Goal: Information Seeking & Learning: Find specific fact

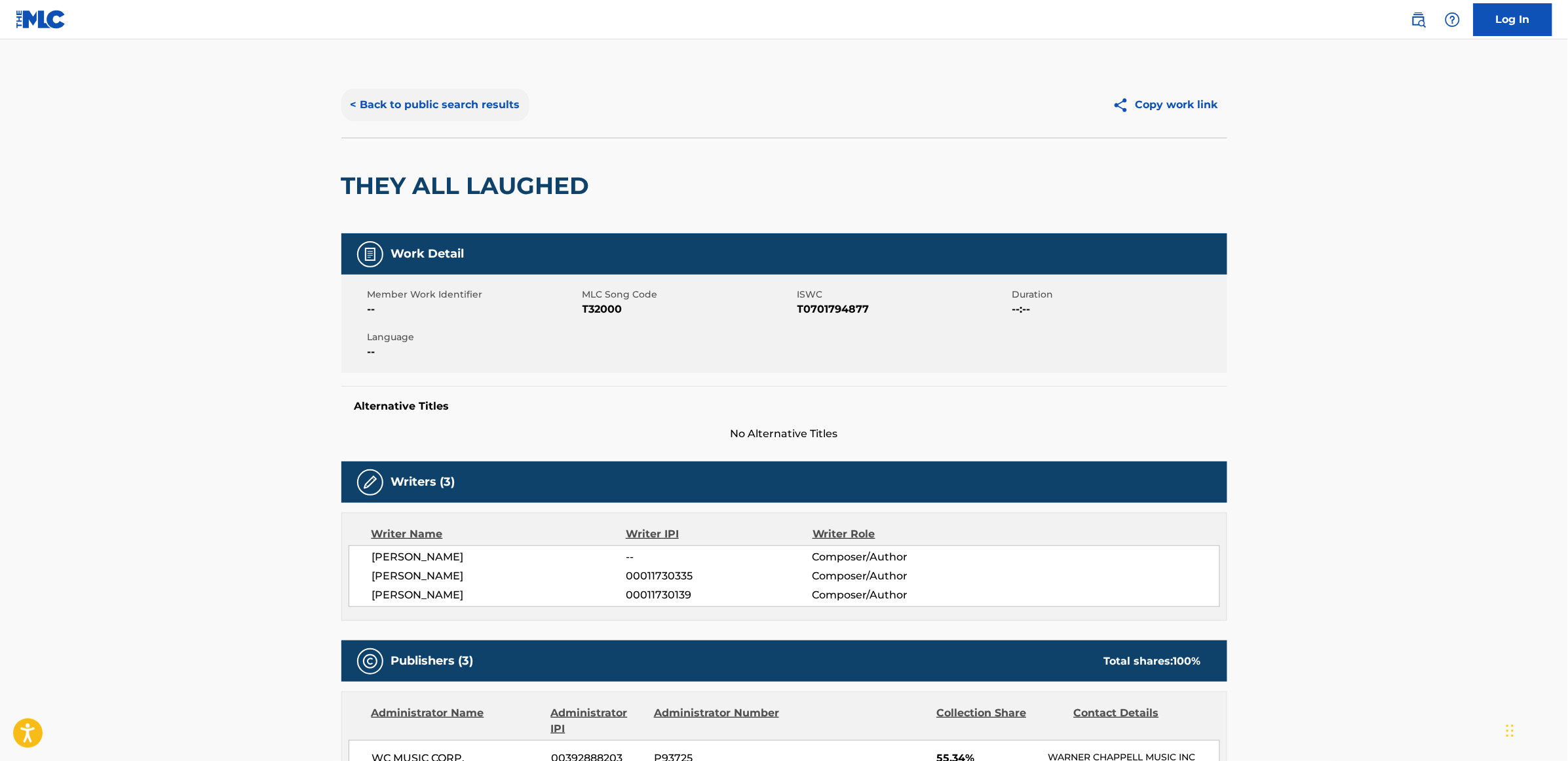
click at [438, 97] on button "< Back to public search results" at bounding box center [436, 104] width 188 height 33
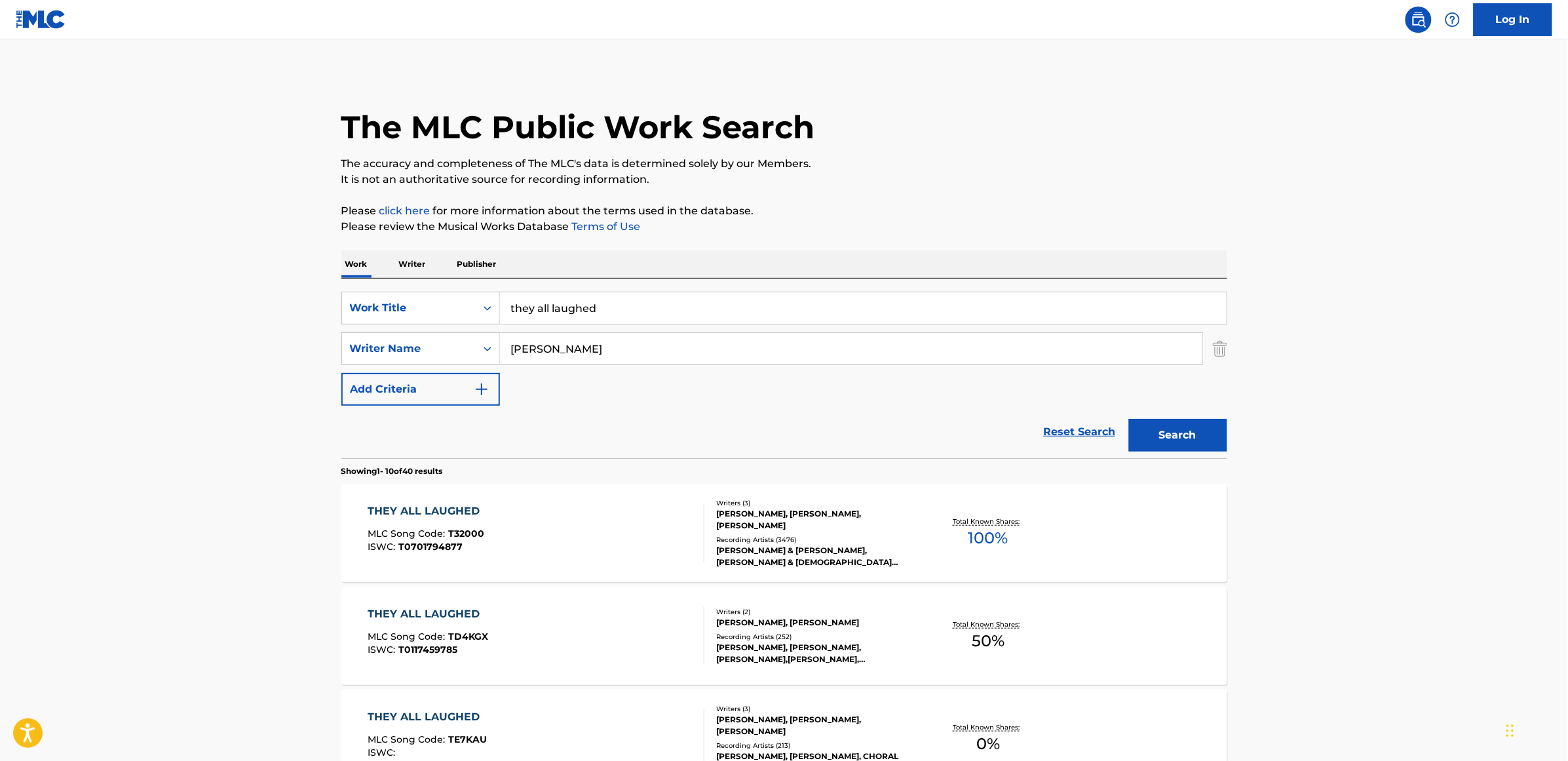
scroll to position [82, 0]
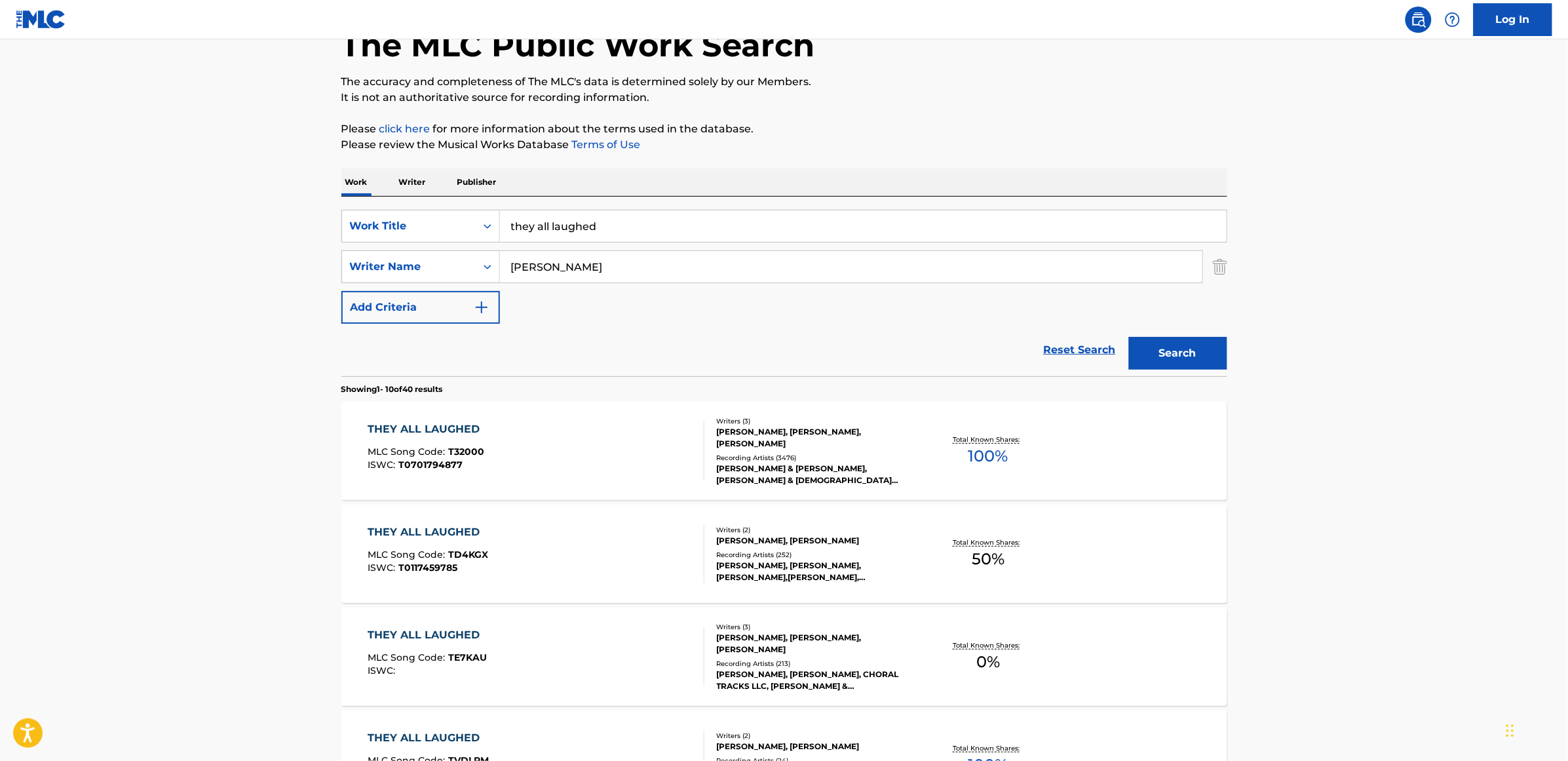
drag, startPoint x: 606, startPoint y: 223, endPoint x: 437, endPoint y: 246, distance: 170.6
click at [440, 246] on div "SearchWithCriteria839f961c-960f-41ab-852a-af023fbcddbd Work Title they all laug…" at bounding box center [784, 267] width 886 height 114
type input "she's strange"
type input "[PERSON_NAME]"
click at [1129, 337] on button "Search" at bounding box center [1177, 353] width 98 height 33
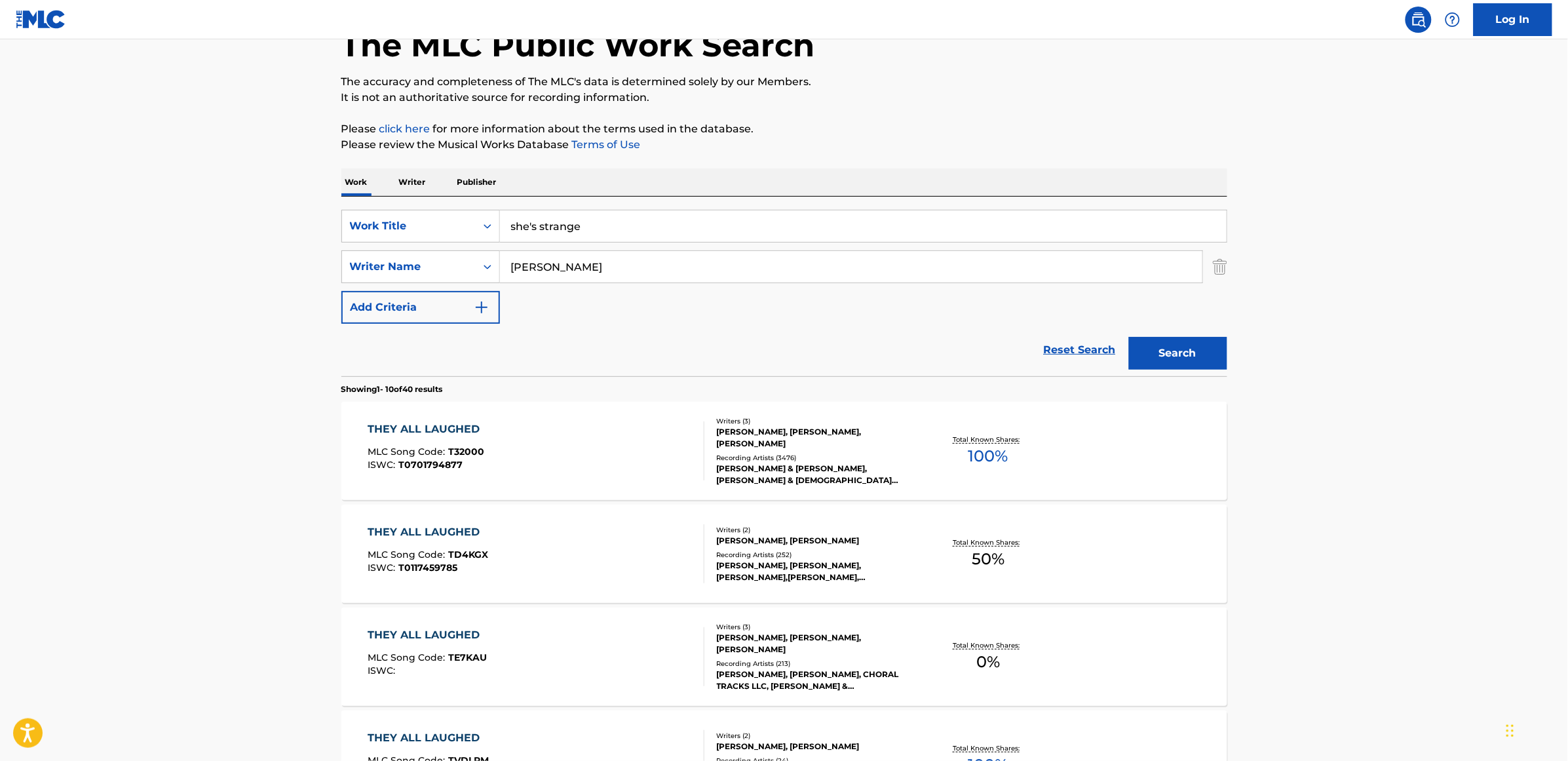
scroll to position [0, 0]
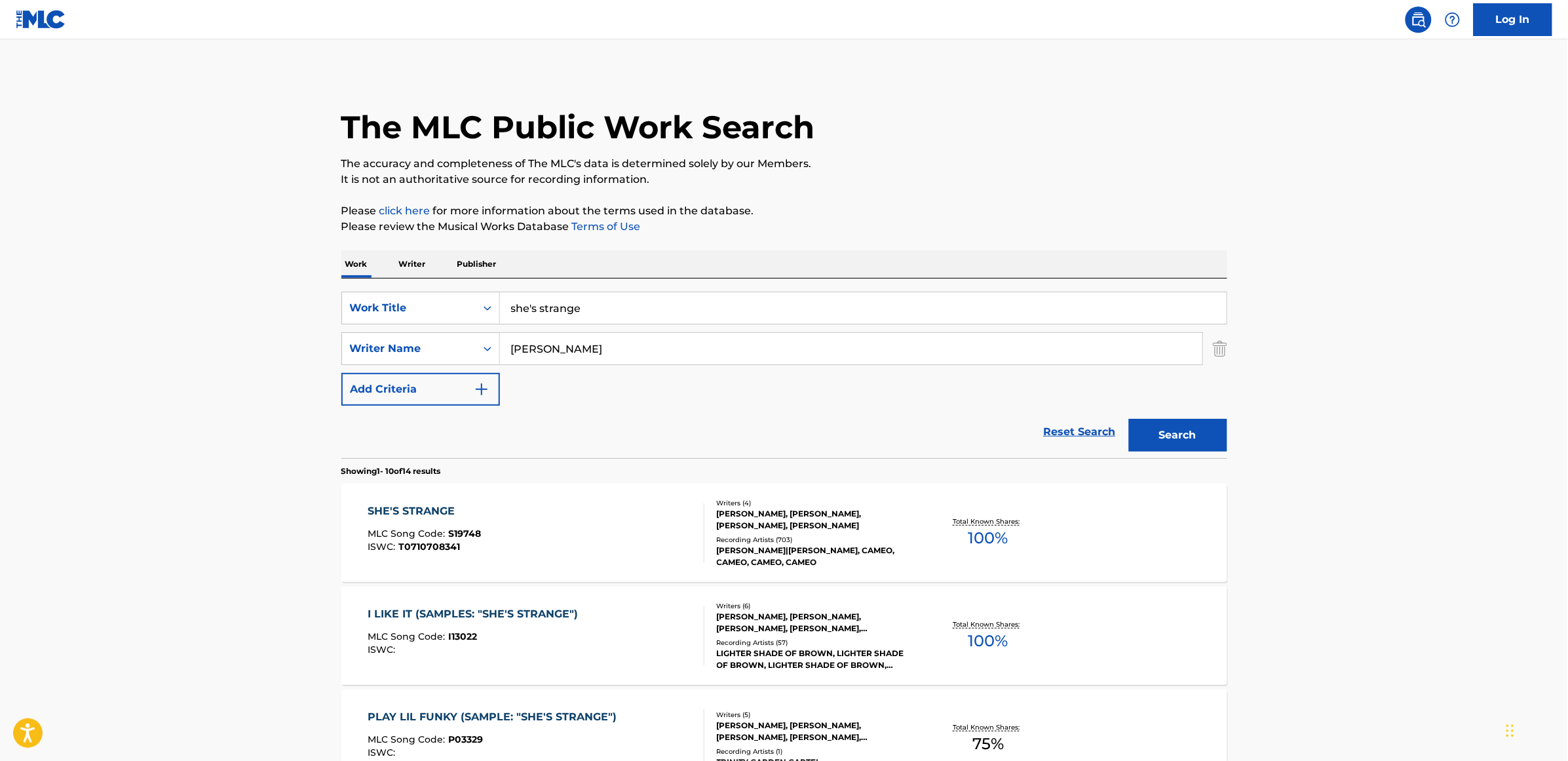
click at [410, 512] on div "SHE'S STRANGE" at bounding box center [424, 511] width 113 height 16
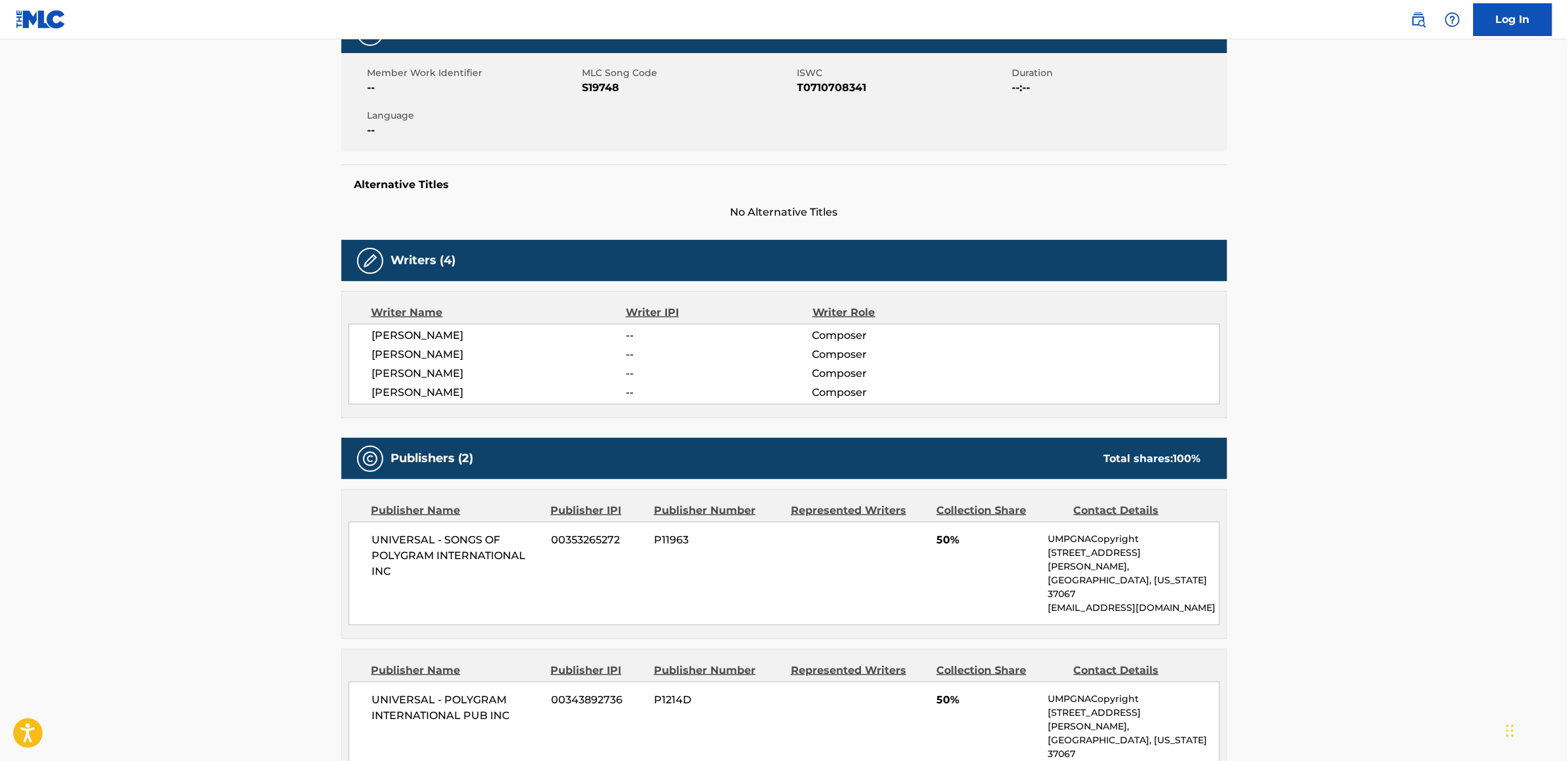
scroll to position [246, 0]
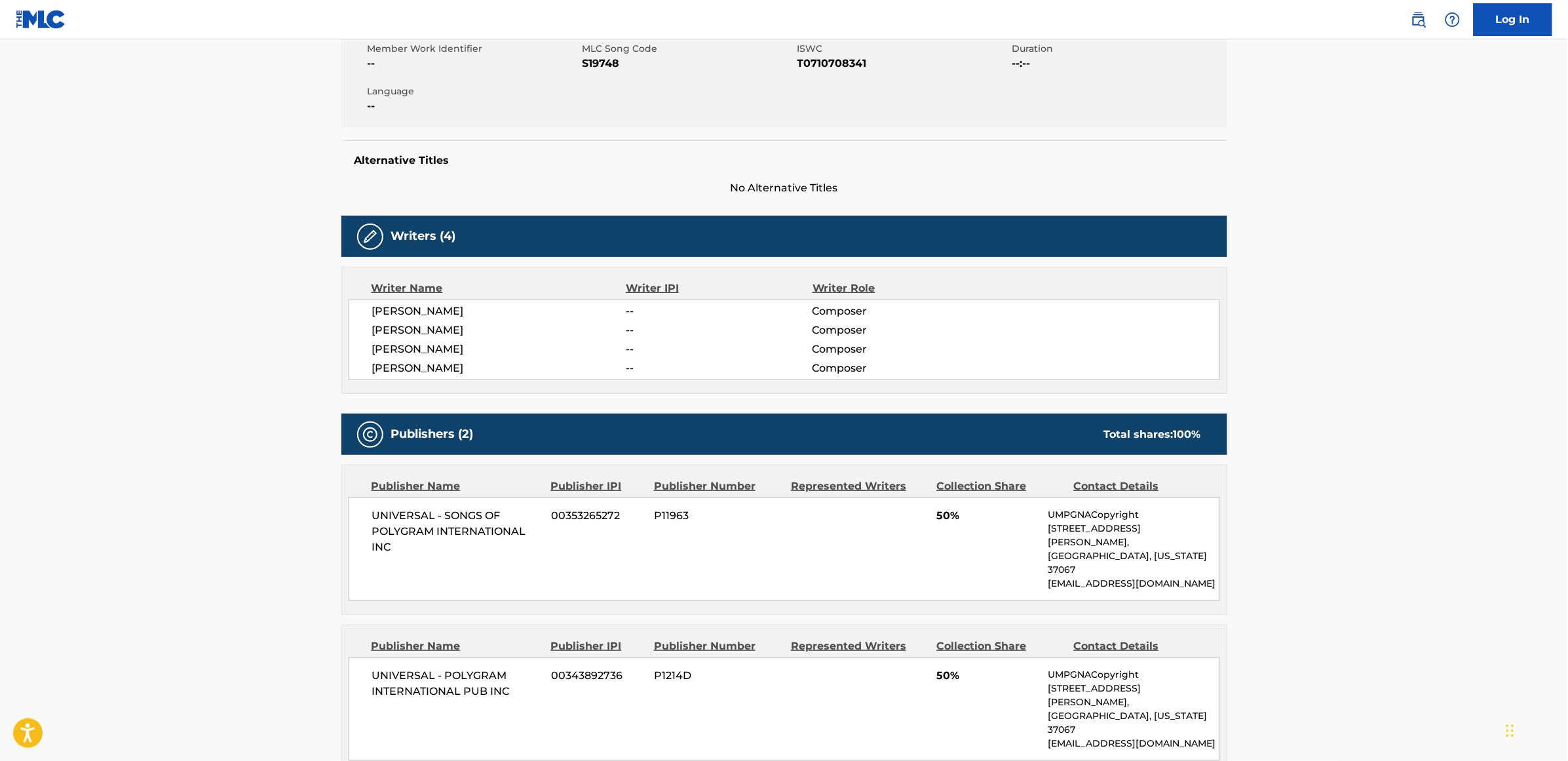
click at [457, 668] on span "UNIVERSAL - POLYGRAM INTERNATIONAL PUB INC" at bounding box center [457, 683] width 170 height 31
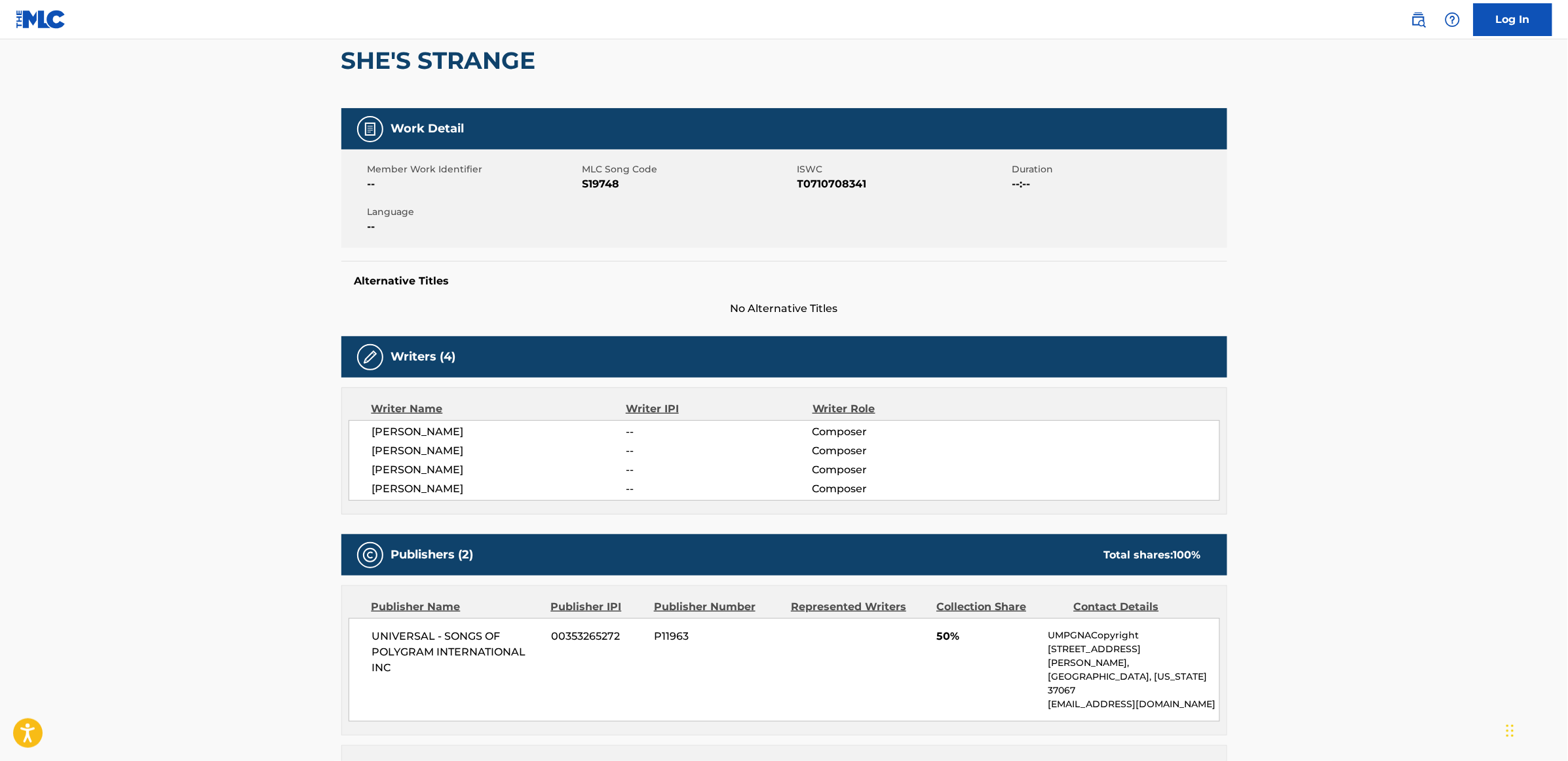
scroll to position [0, 0]
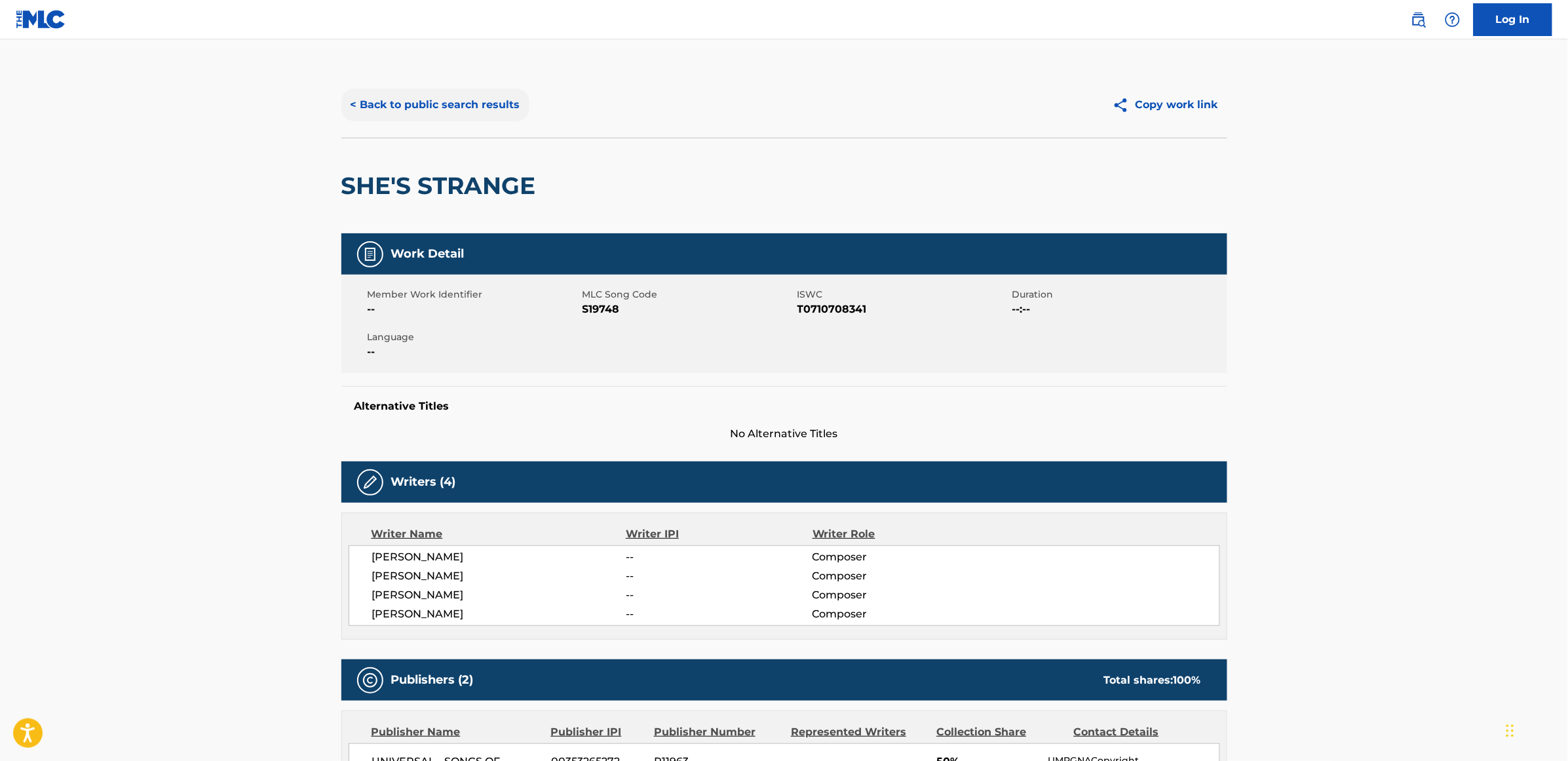
click at [473, 102] on button "< Back to public search results" at bounding box center [436, 104] width 188 height 33
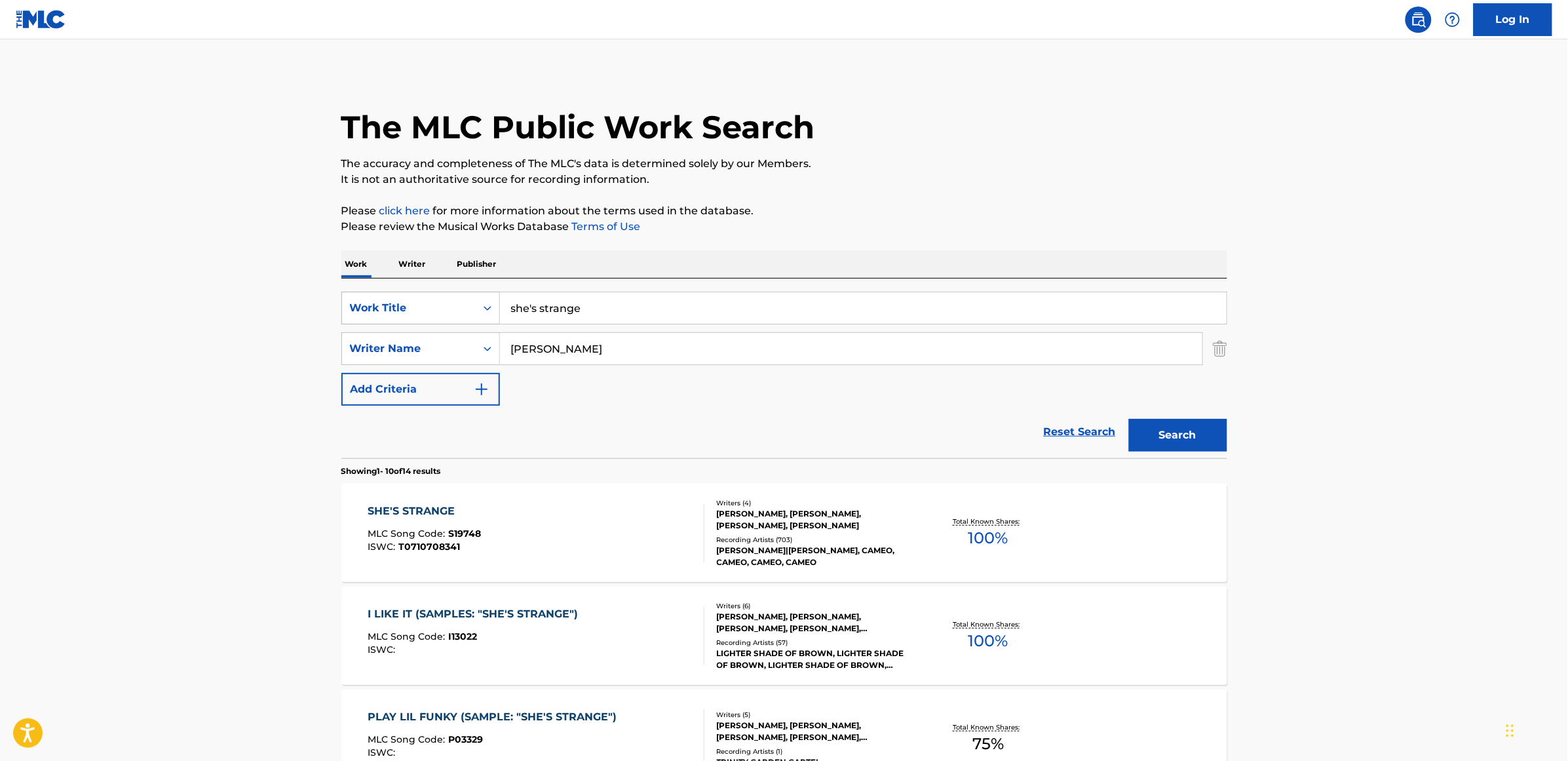
drag, startPoint x: 590, startPoint y: 312, endPoint x: 477, endPoint y: 306, distance: 113.2
click at [477, 306] on div "SearchWithCriteria839f961c-960f-41ab-852a-af023fbcddbd Work Title she's strange" at bounding box center [784, 307] width 886 height 33
type input "shelter"
type input "zandt"
click at [1129, 419] on button "Search" at bounding box center [1177, 435] width 98 height 33
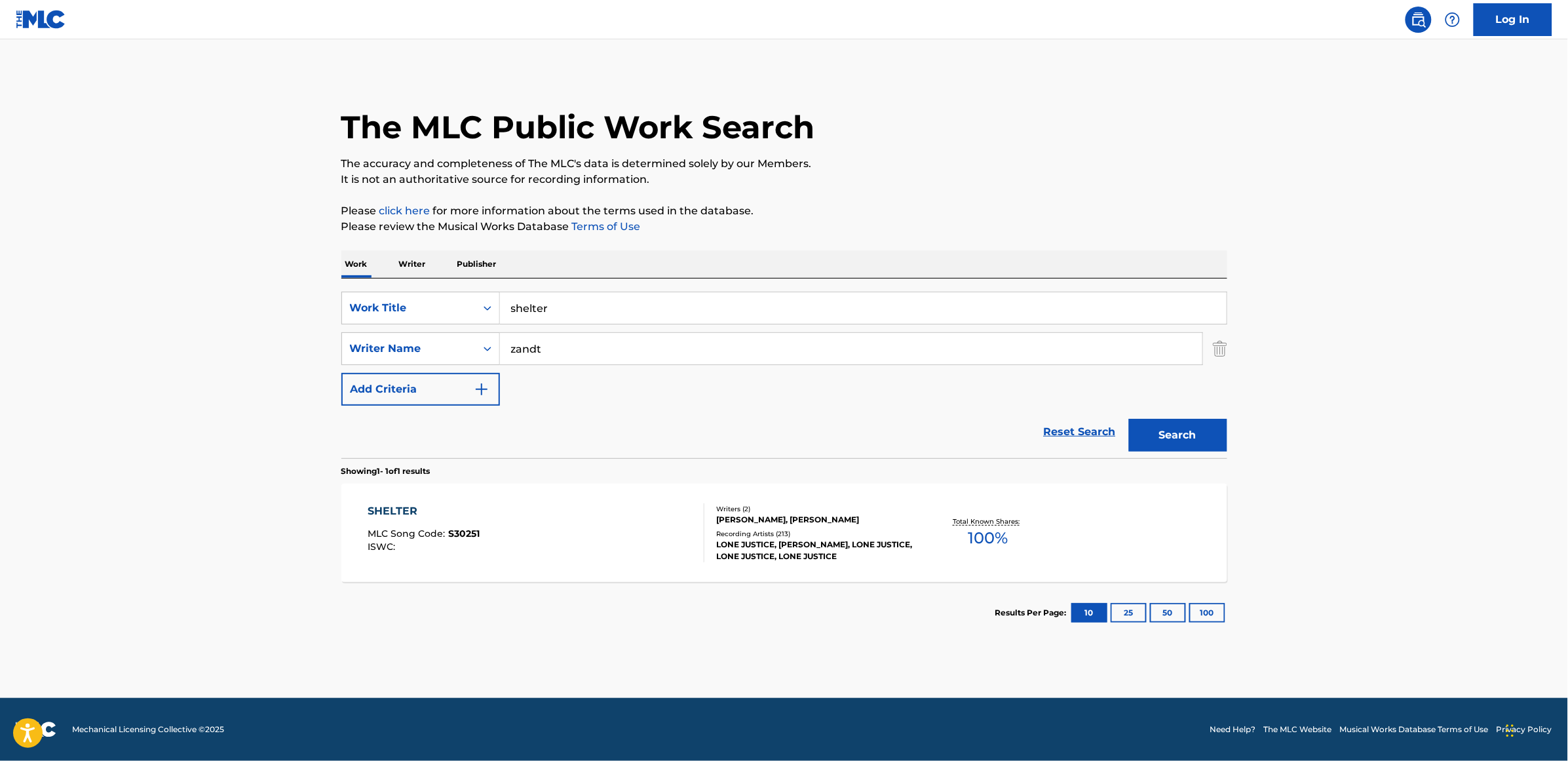
click at [395, 514] on div "SHELTER" at bounding box center [423, 511] width 112 height 16
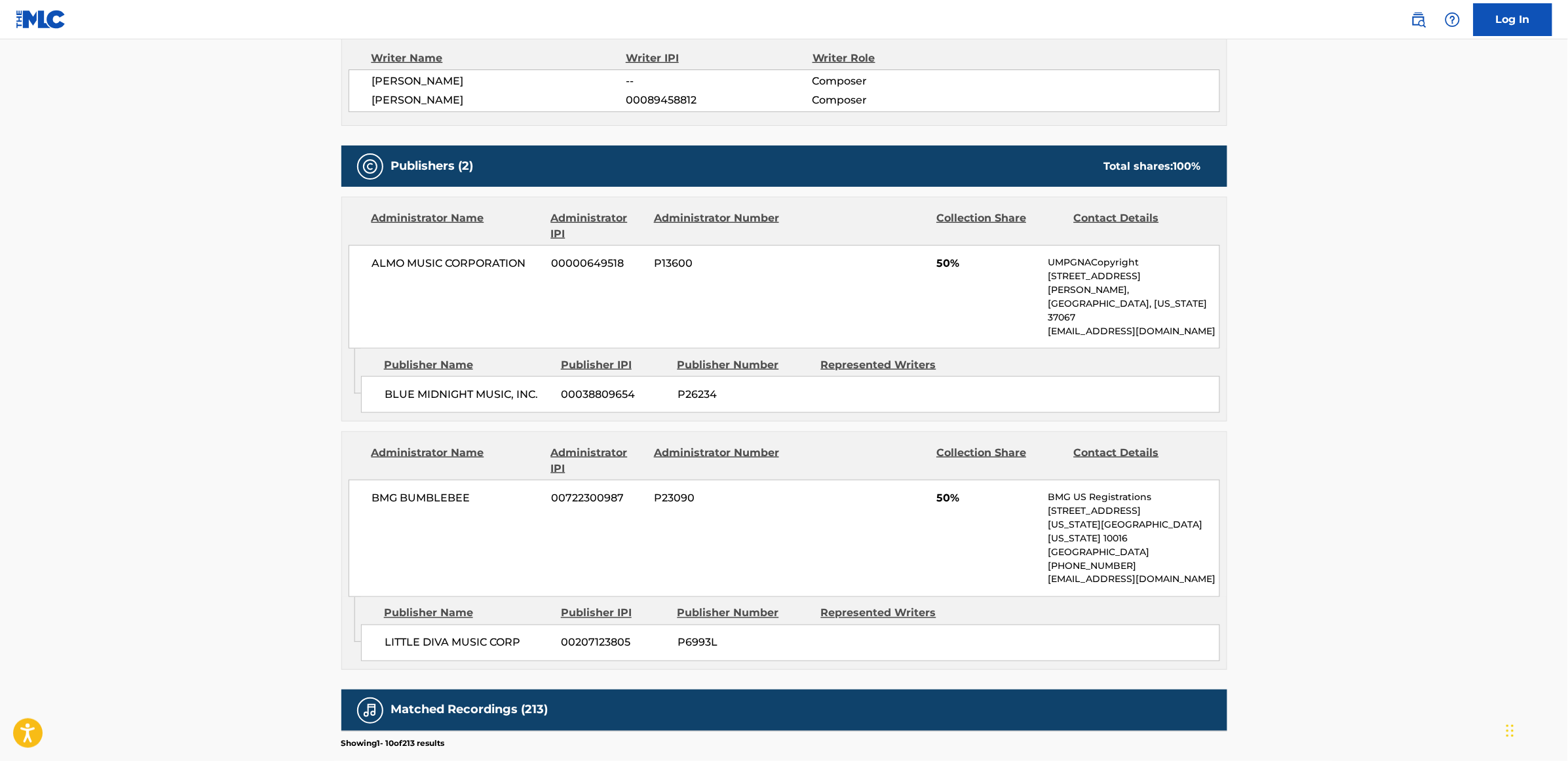
scroll to position [491, 0]
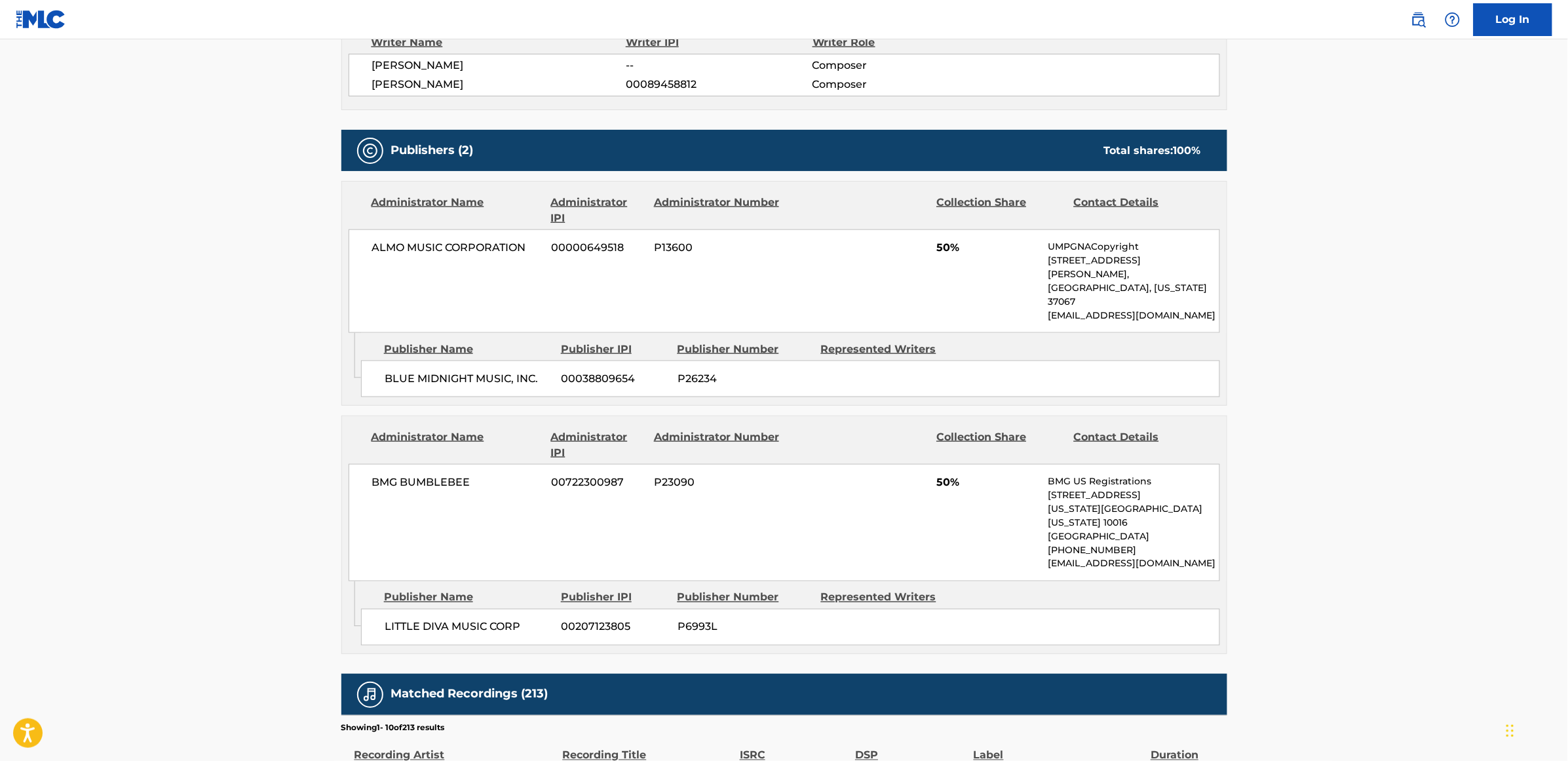
click at [483, 429] on div "Administrator Name" at bounding box center [456, 444] width 170 height 31
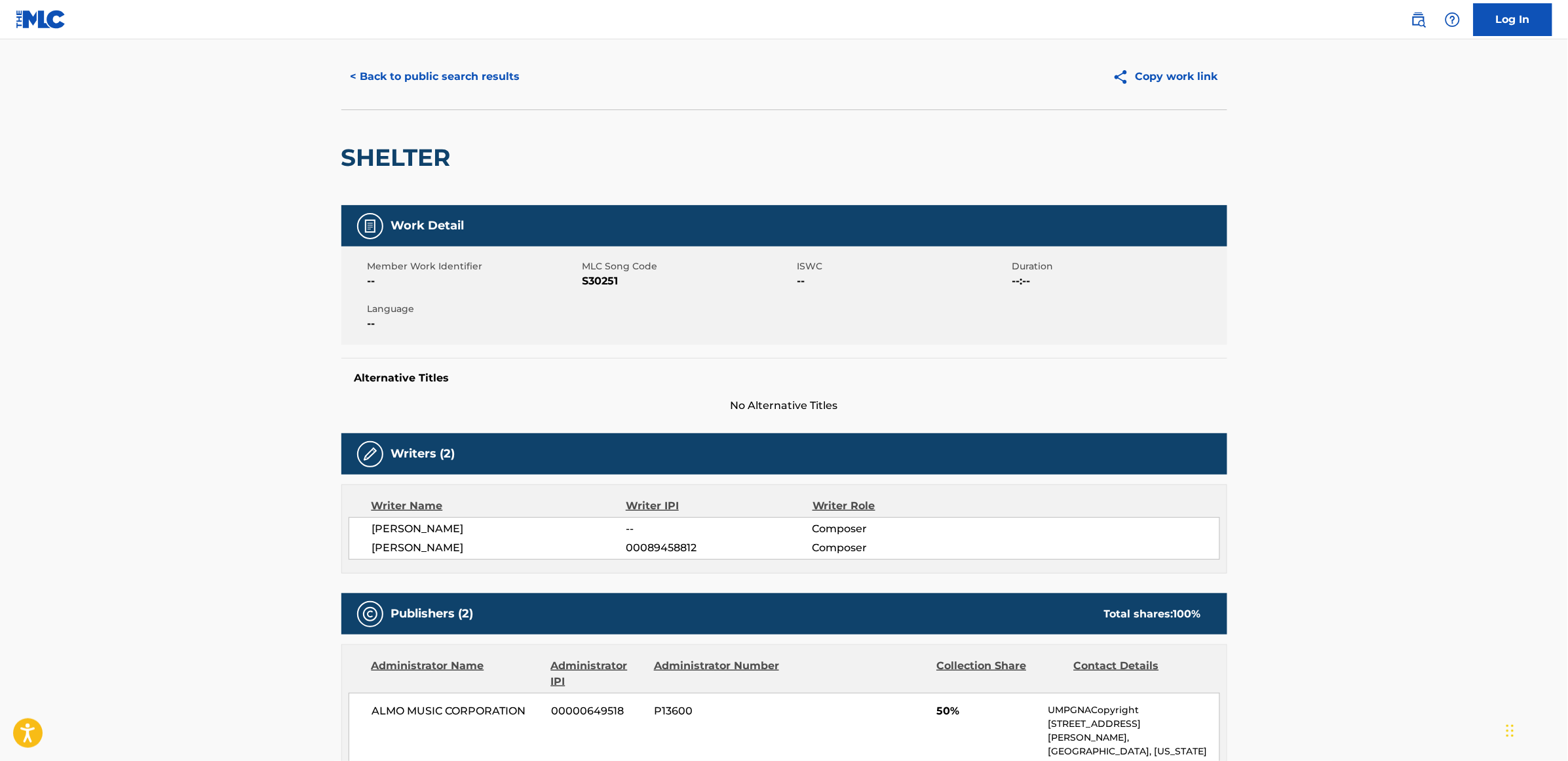
scroll to position [0, 0]
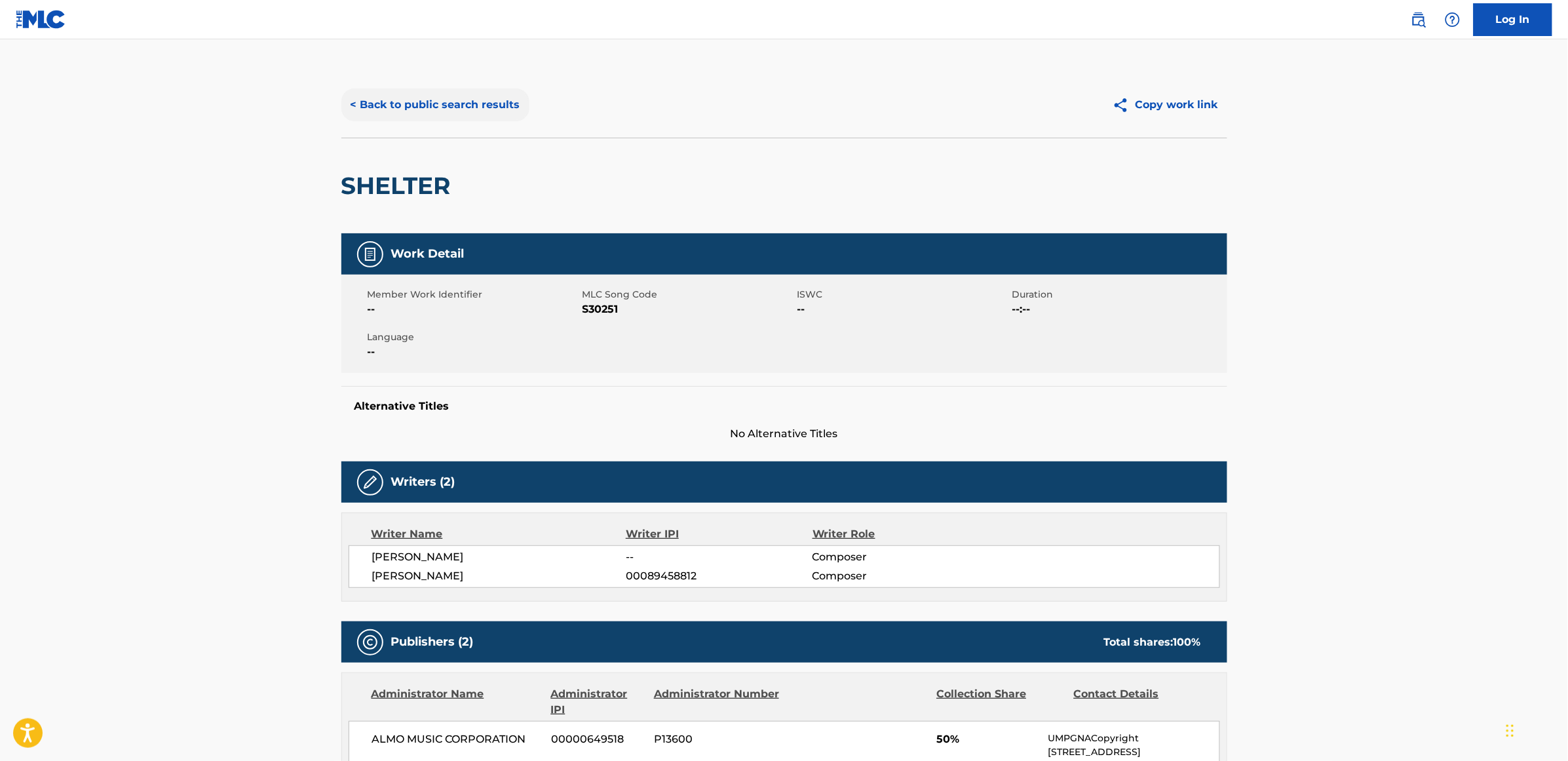
click at [421, 91] on button "< Back to public search results" at bounding box center [436, 104] width 188 height 33
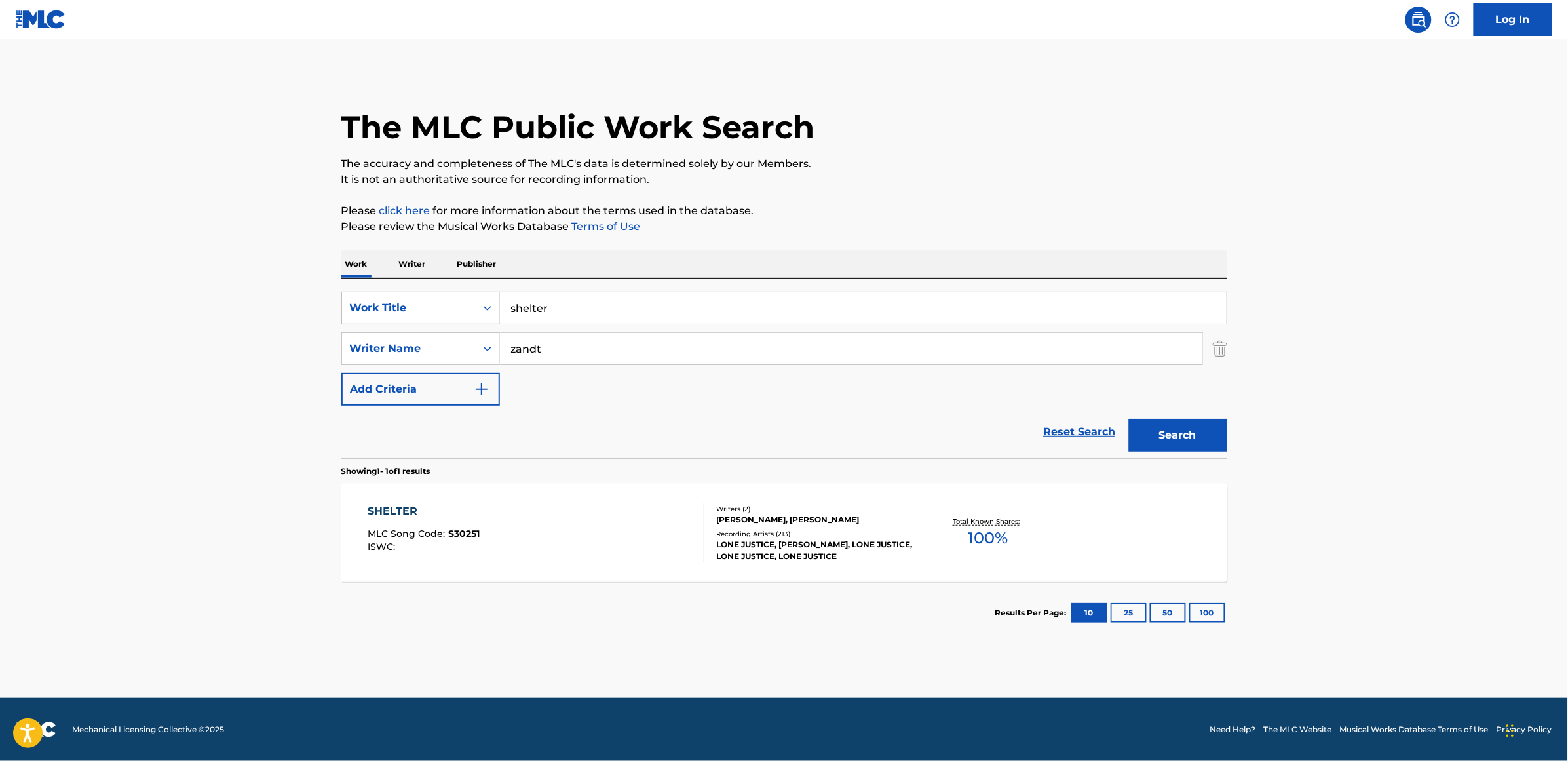
drag, startPoint x: 591, startPoint y: 302, endPoint x: 481, endPoint y: 312, distance: 110.5
click at [481, 312] on div "SearchWithCriteria839f961c-960f-41ab-852a-af023fbcddbd Work Title shelter" at bounding box center [784, 307] width 886 height 33
type input "d"
type input "[PERSON_NAME]"
type input "k"
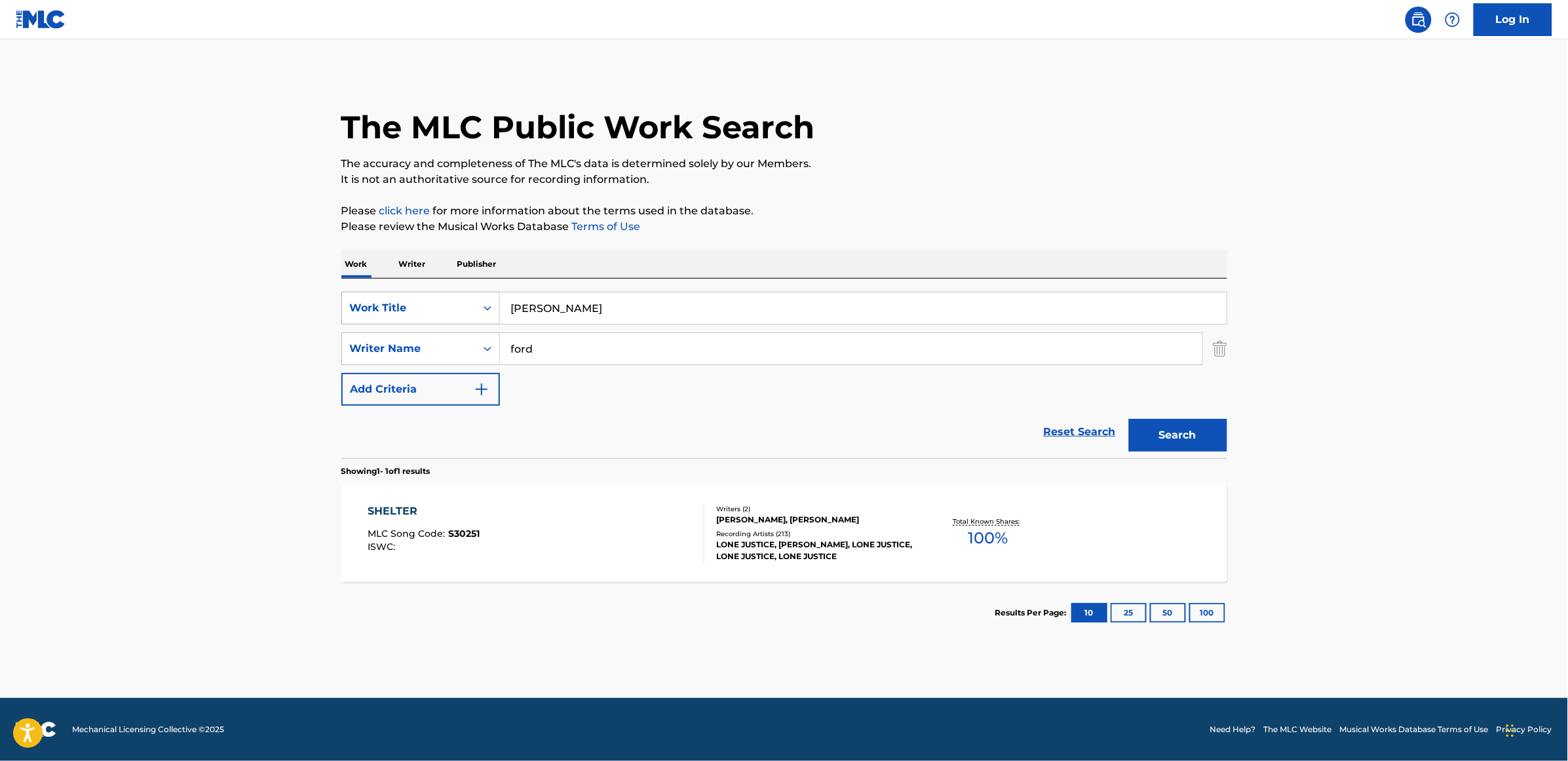
type input "ford"
click at [1129, 419] on button "Search" at bounding box center [1177, 435] width 98 height 33
click at [400, 509] on div "[PERSON_NAME]" at bounding box center [427, 511] width 118 height 16
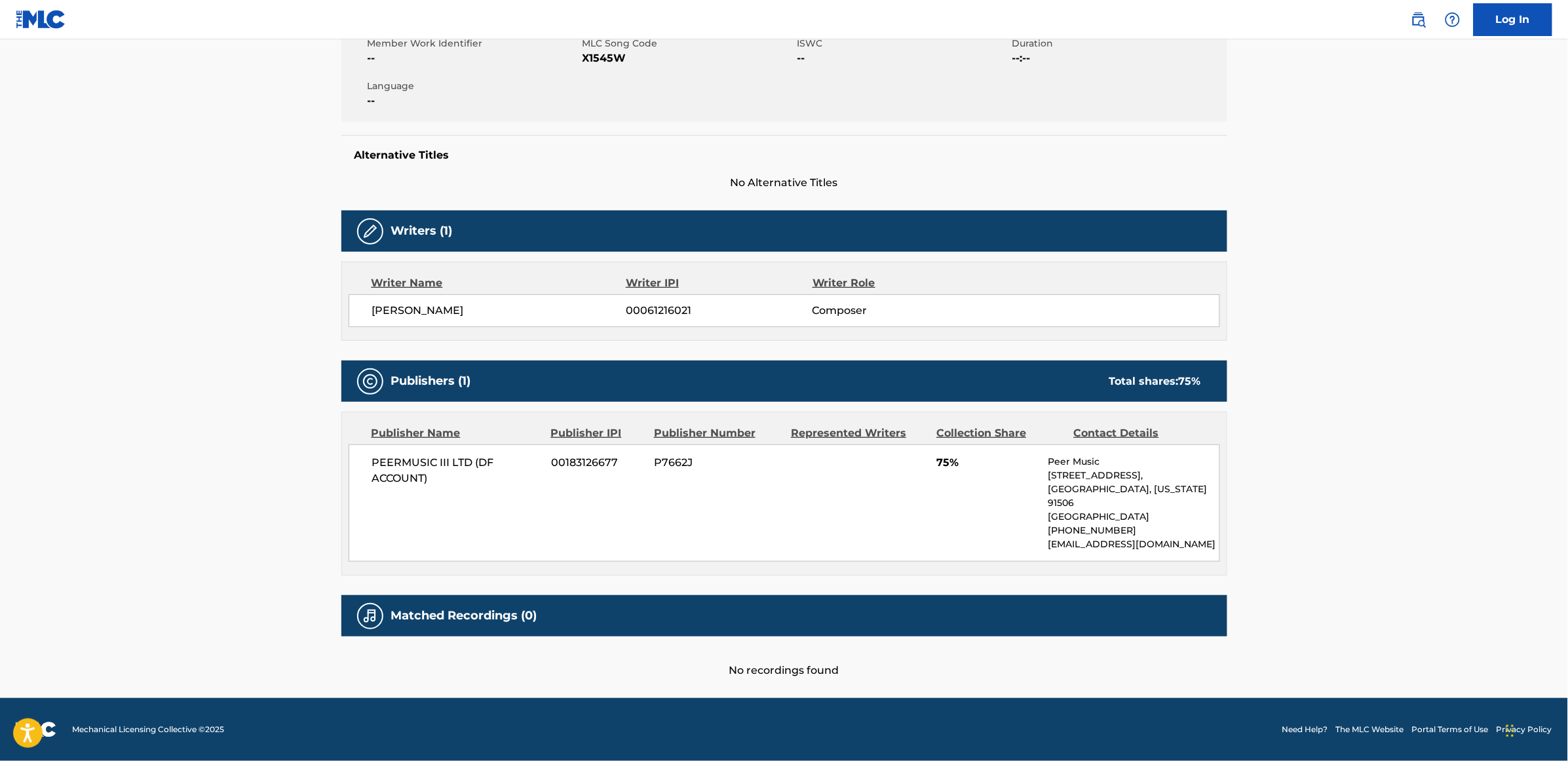
scroll to position [252, 0]
drag, startPoint x: 431, startPoint y: 480, endPoint x: 369, endPoint y: 466, distance: 63.6
click at [369, 466] on div "PEERMUSIC III LTD (DF ACCOUNT) 00183126677 P7662J 75% Peer Music [STREET_ADDRES…" at bounding box center [784, 503] width 872 height 118
copy span "PEERMUSIC III LTD (DF ACCOUNT)"
click at [714, 506] on div "PEERMUSIC III LTD (DF ACCOUNT) 00183126677 P7662J 75% Peer Music [STREET_ADDRES…" at bounding box center [784, 503] width 872 height 118
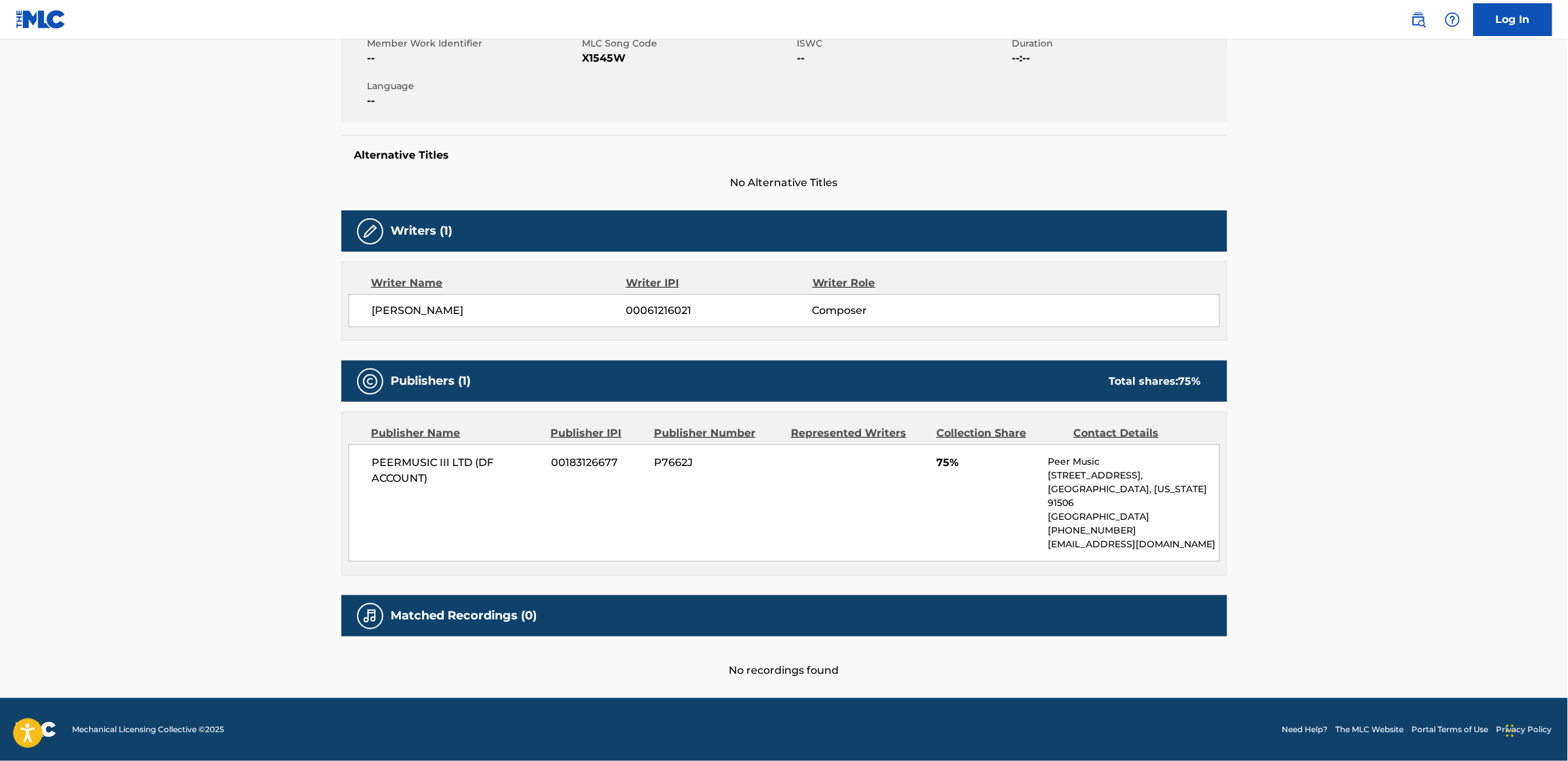
click at [745, 165] on div "Alternative Titles No Alternative Titles" at bounding box center [784, 163] width 886 height 55
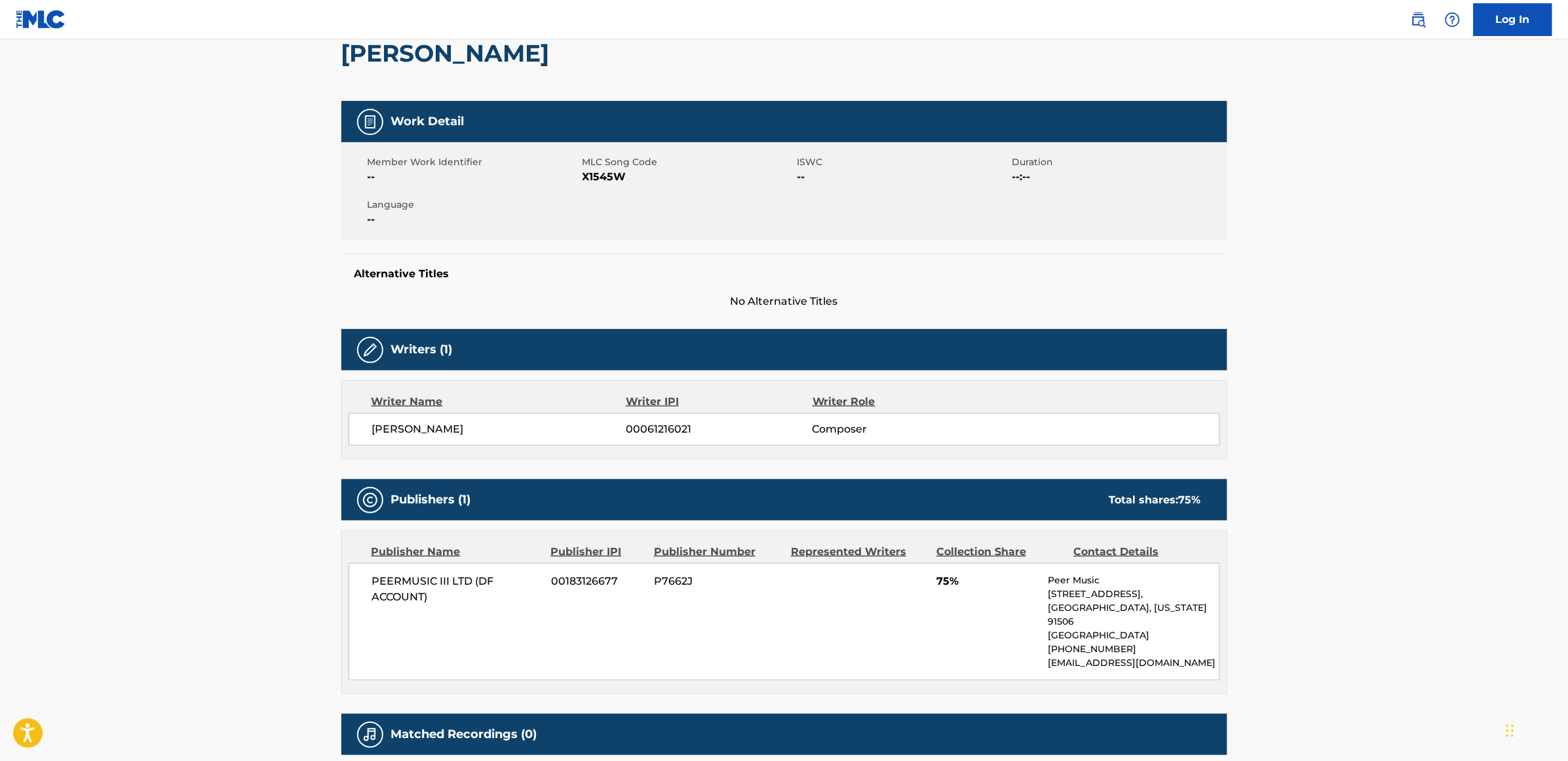
scroll to position [0, 0]
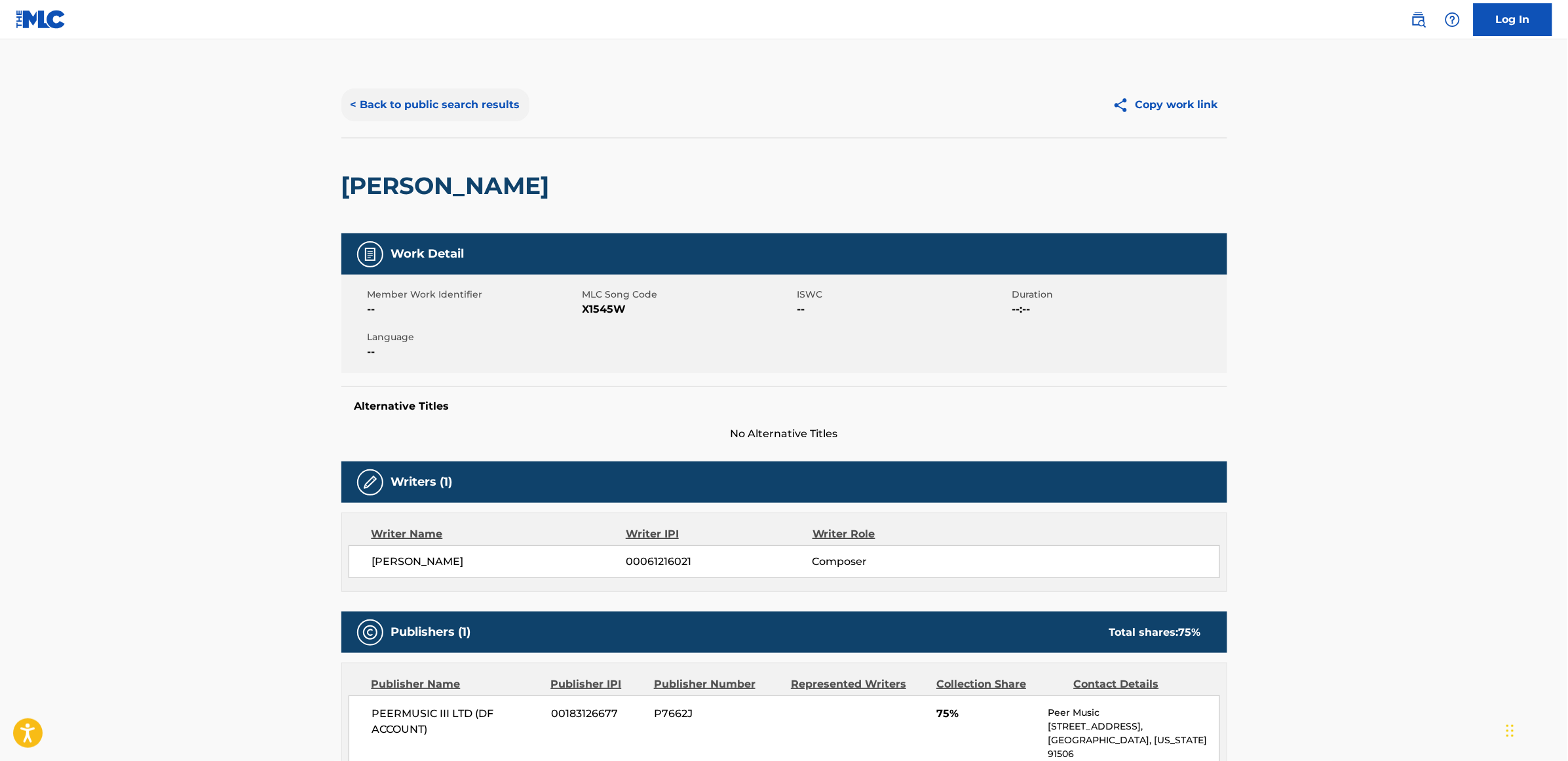
click at [490, 109] on button "< Back to public search results" at bounding box center [436, 104] width 188 height 33
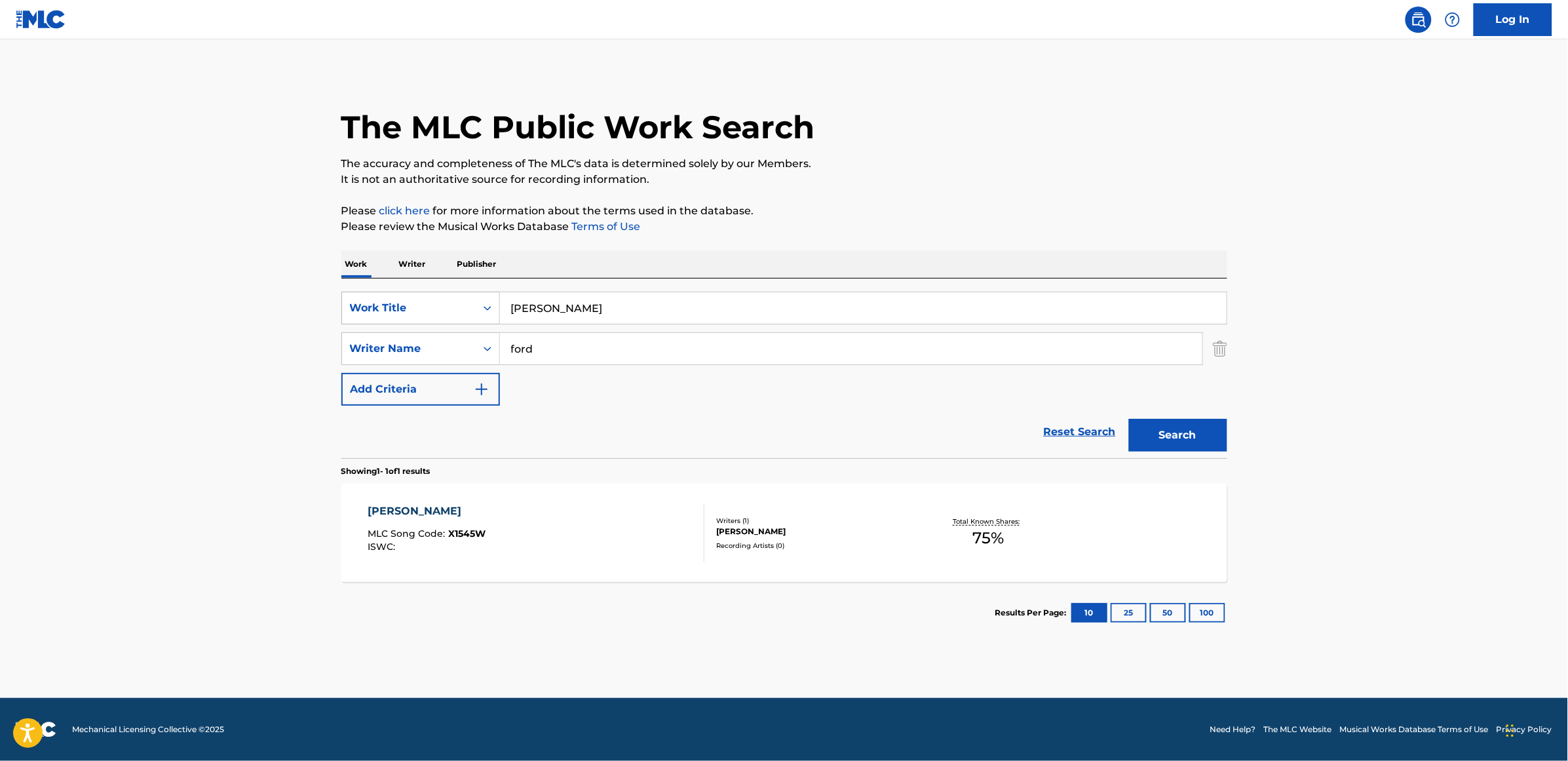
drag, startPoint x: 592, startPoint y: 318, endPoint x: 434, endPoint y: 319, distance: 158.0
click at [434, 319] on div "SearchWithCriteria839f961c-960f-41ab-852a-af023fbcddbd Work Title [PERSON_NAME]" at bounding box center [784, 307] width 886 height 33
type input "shine on silver moon"
type input "knight"
click at [1129, 419] on button "Search" at bounding box center [1177, 435] width 98 height 33
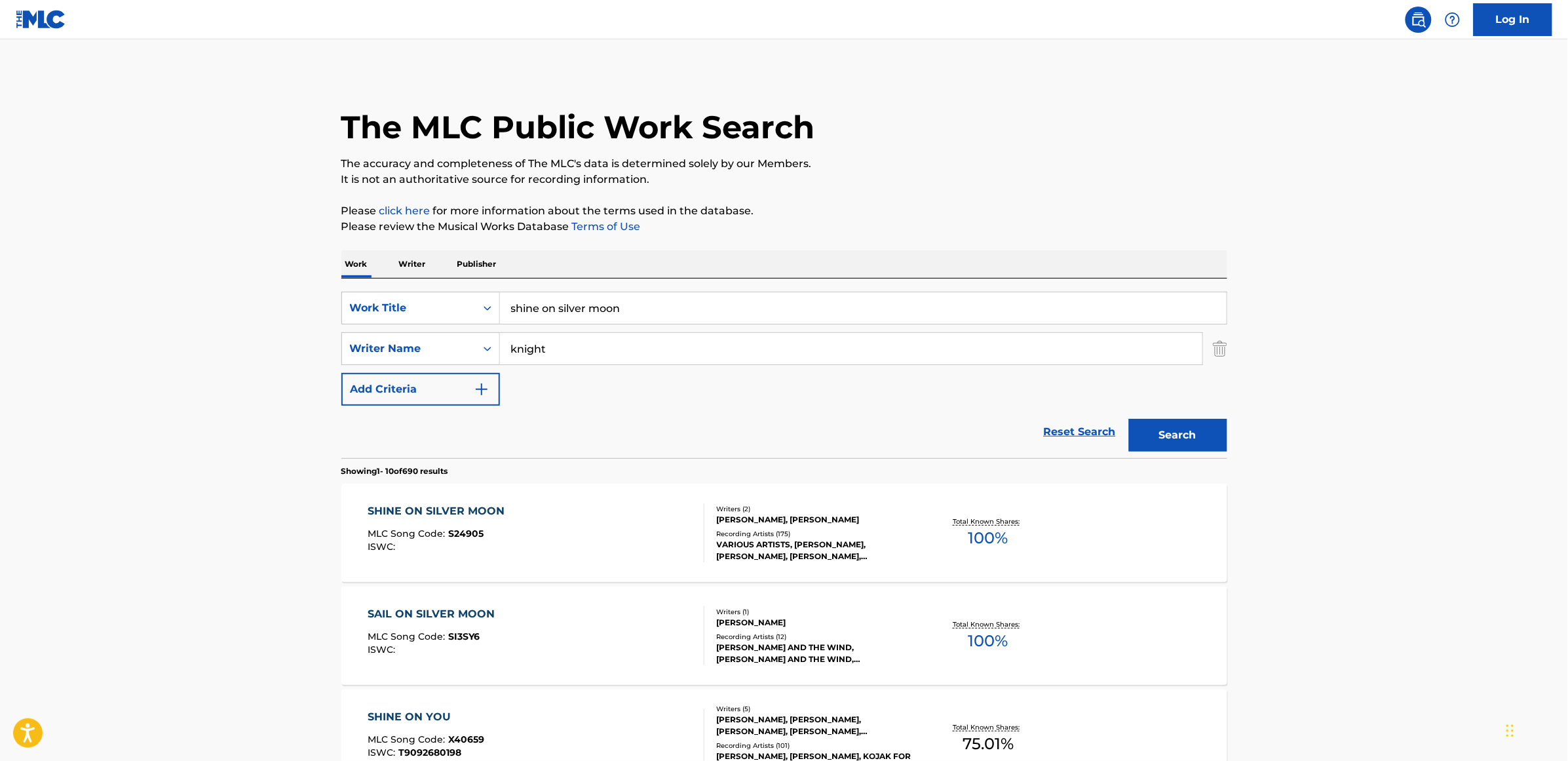
click at [467, 503] on div "SHINE ON SILVER MOON" at bounding box center [439, 511] width 144 height 16
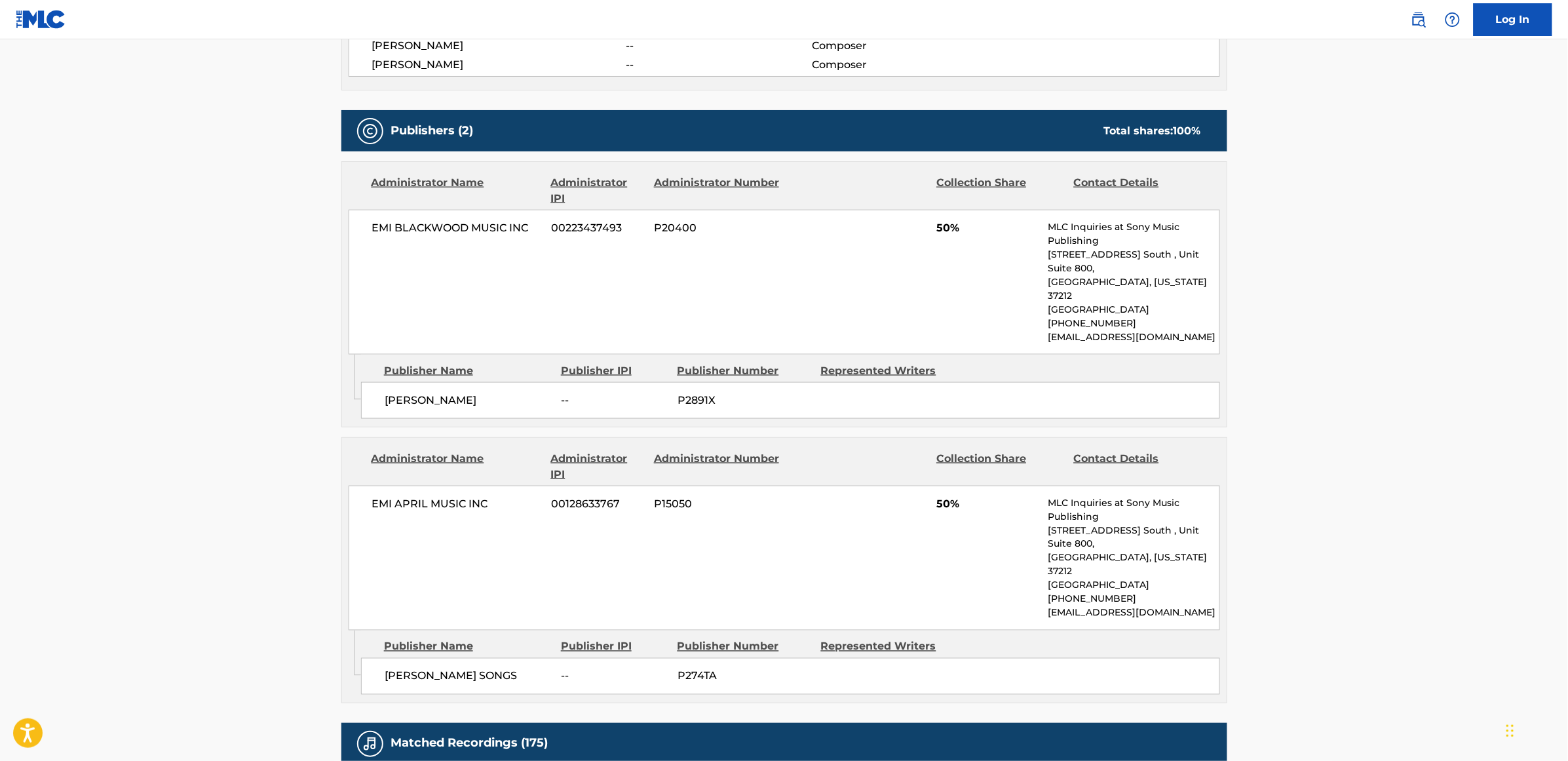
scroll to position [491, 0]
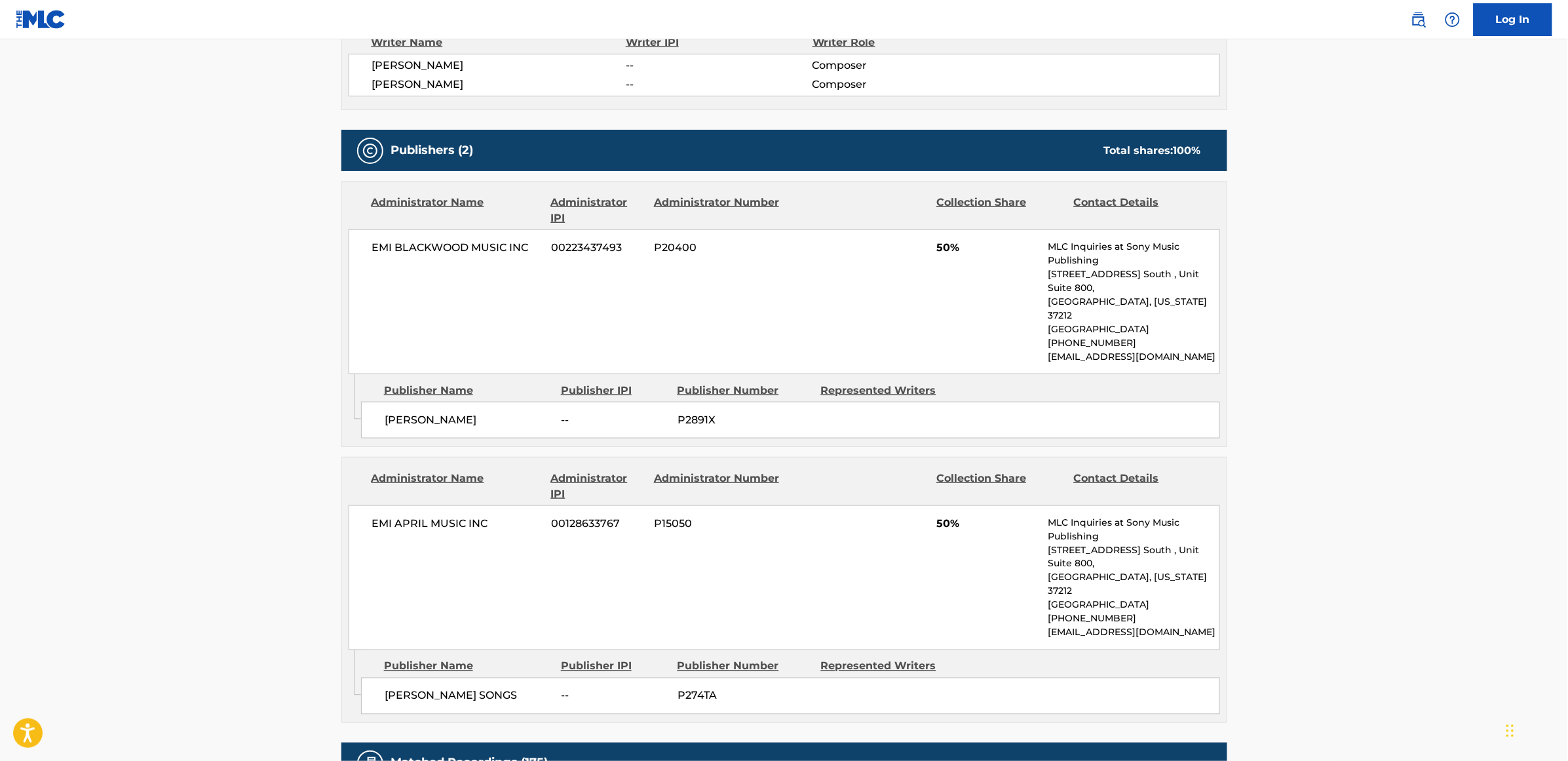
drag, startPoint x: 501, startPoint y: 496, endPoint x: 495, endPoint y: 499, distance: 6.7
click at [495, 516] on span "EMI APRIL MUSIC INC" at bounding box center [457, 523] width 170 height 16
